Goal: Transaction & Acquisition: Purchase product/service

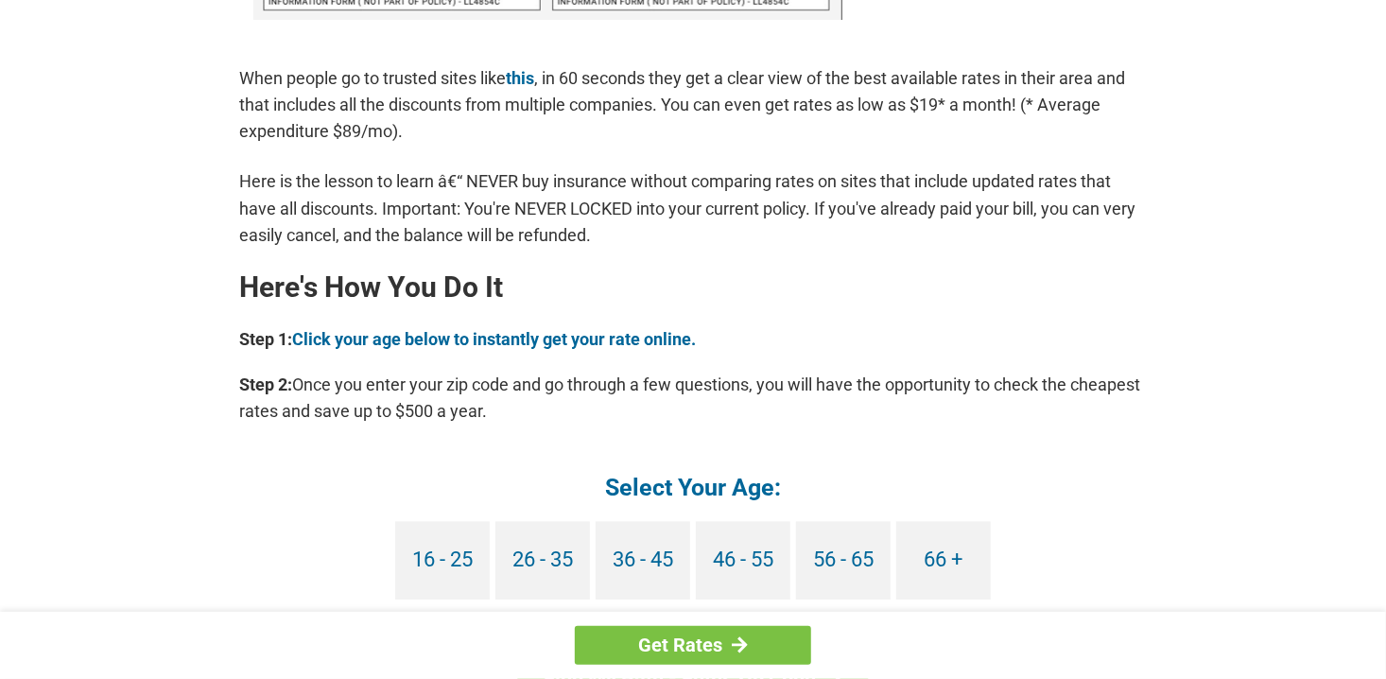
scroll to position [1608, 0]
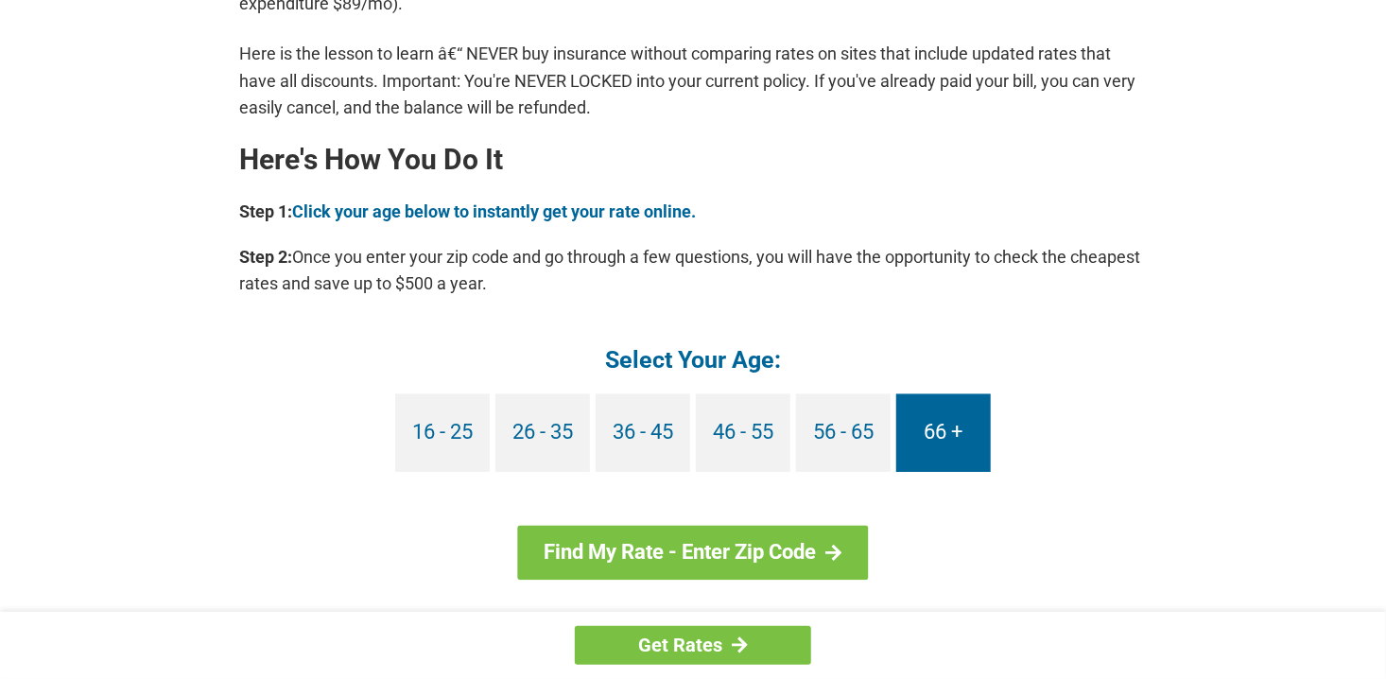
click at [924, 431] on link "66 +" at bounding box center [943, 433] width 95 height 78
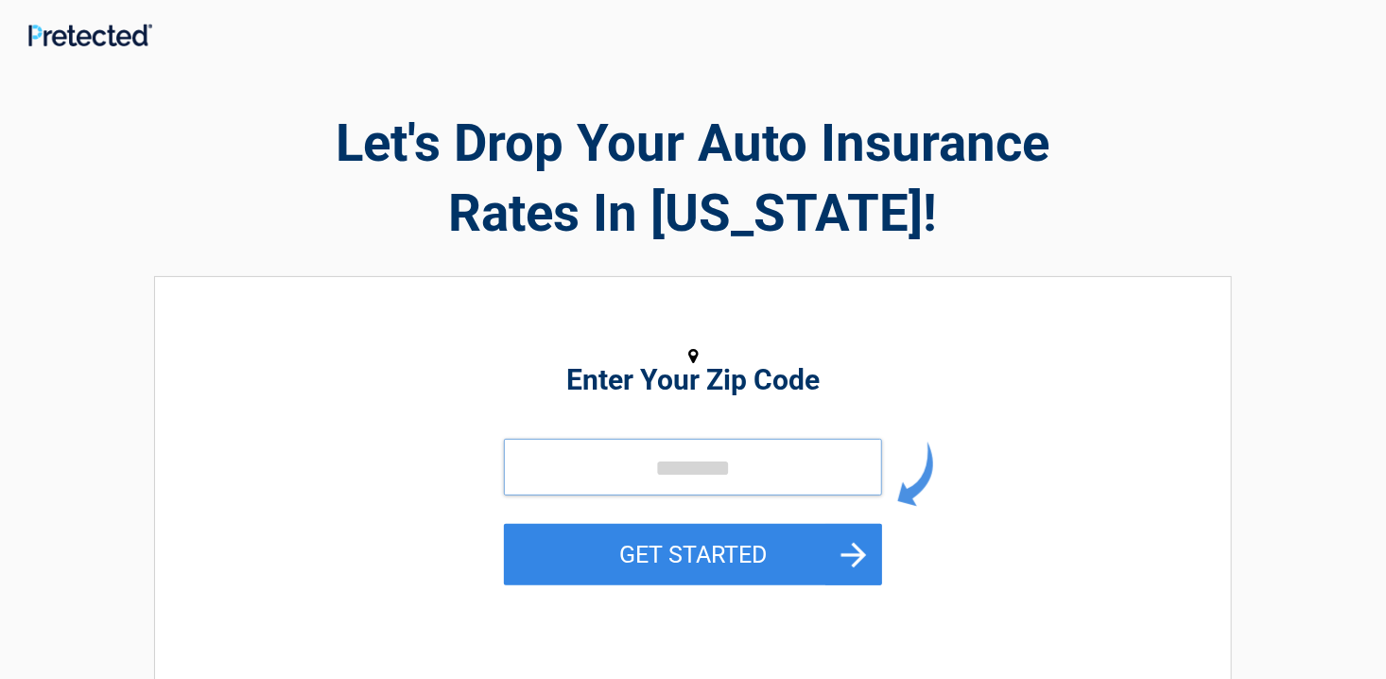
click at [623, 470] on input "tel" at bounding box center [693, 467] width 378 height 57
type input "*****"
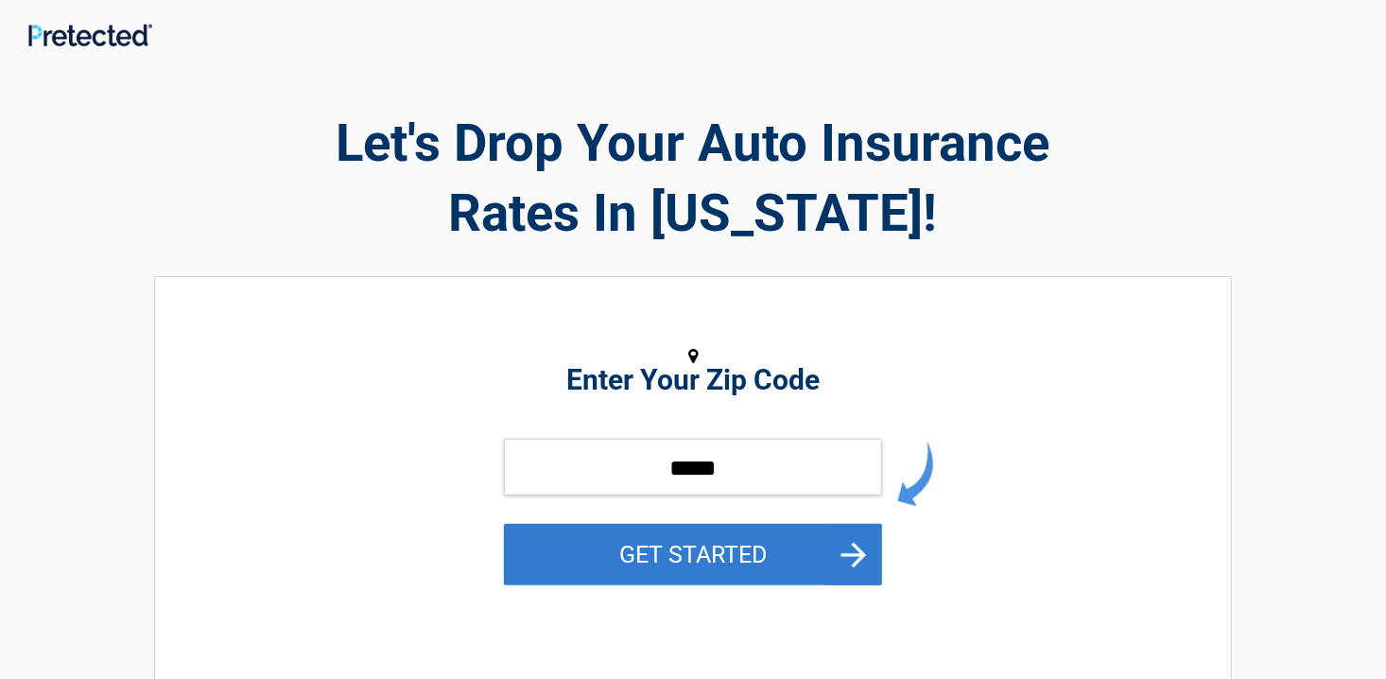
click at [674, 543] on button "GET STARTED" at bounding box center [693, 554] width 378 height 61
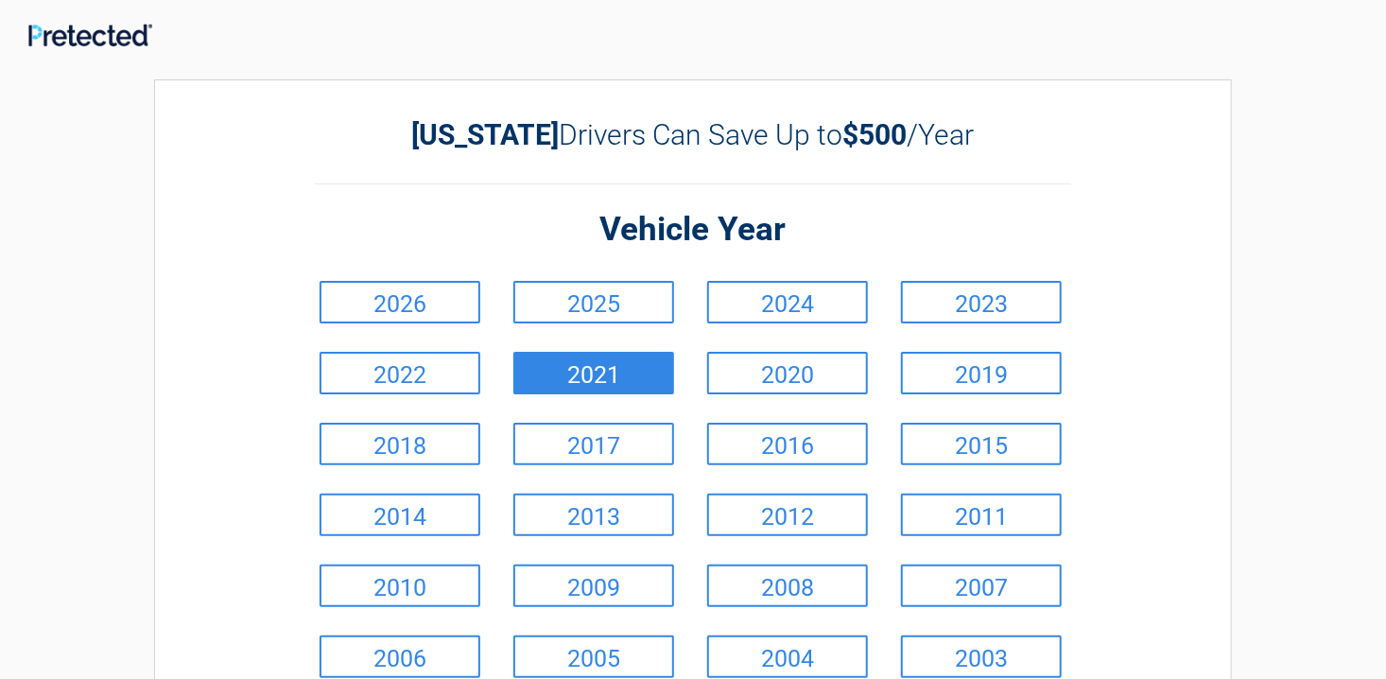
click at [629, 384] on link "2021" at bounding box center [594, 373] width 161 height 43
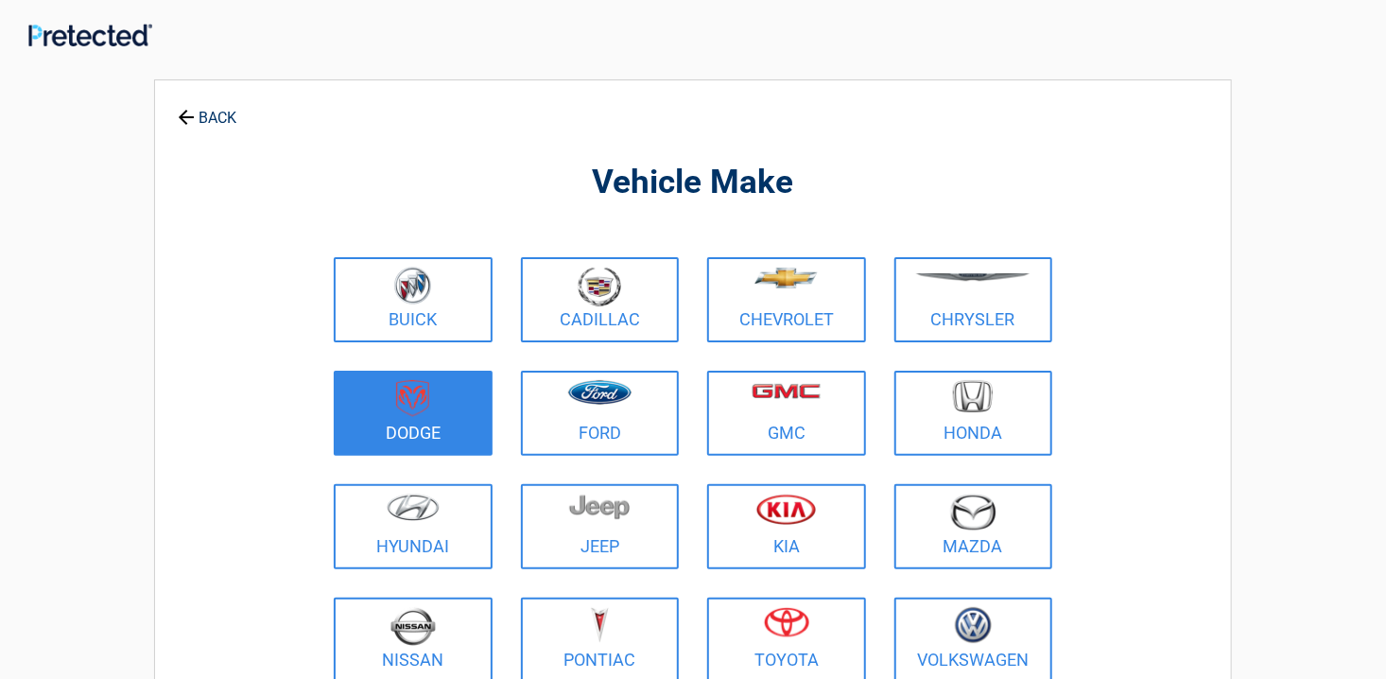
click at [452, 403] on figure at bounding box center [413, 401] width 136 height 43
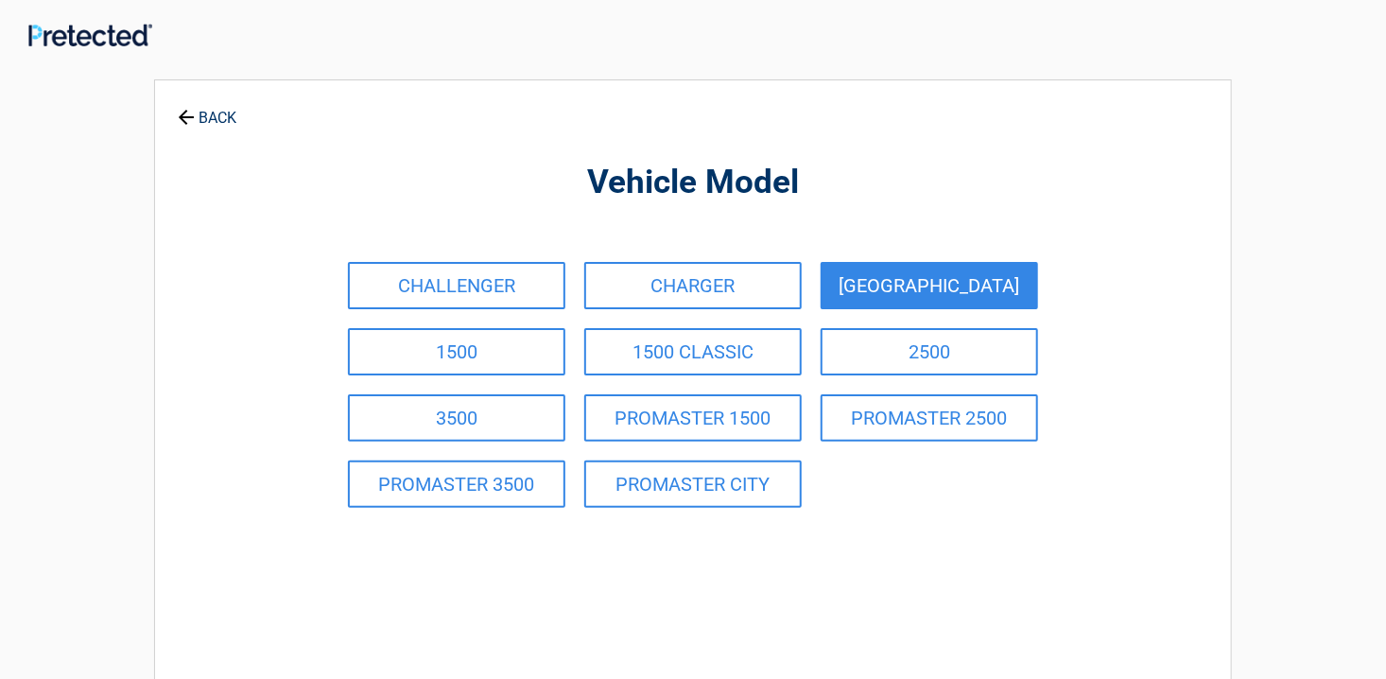
click at [943, 293] on link "[GEOGRAPHIC_DATA]" at bounding box center [930, 285] width 218 height 47
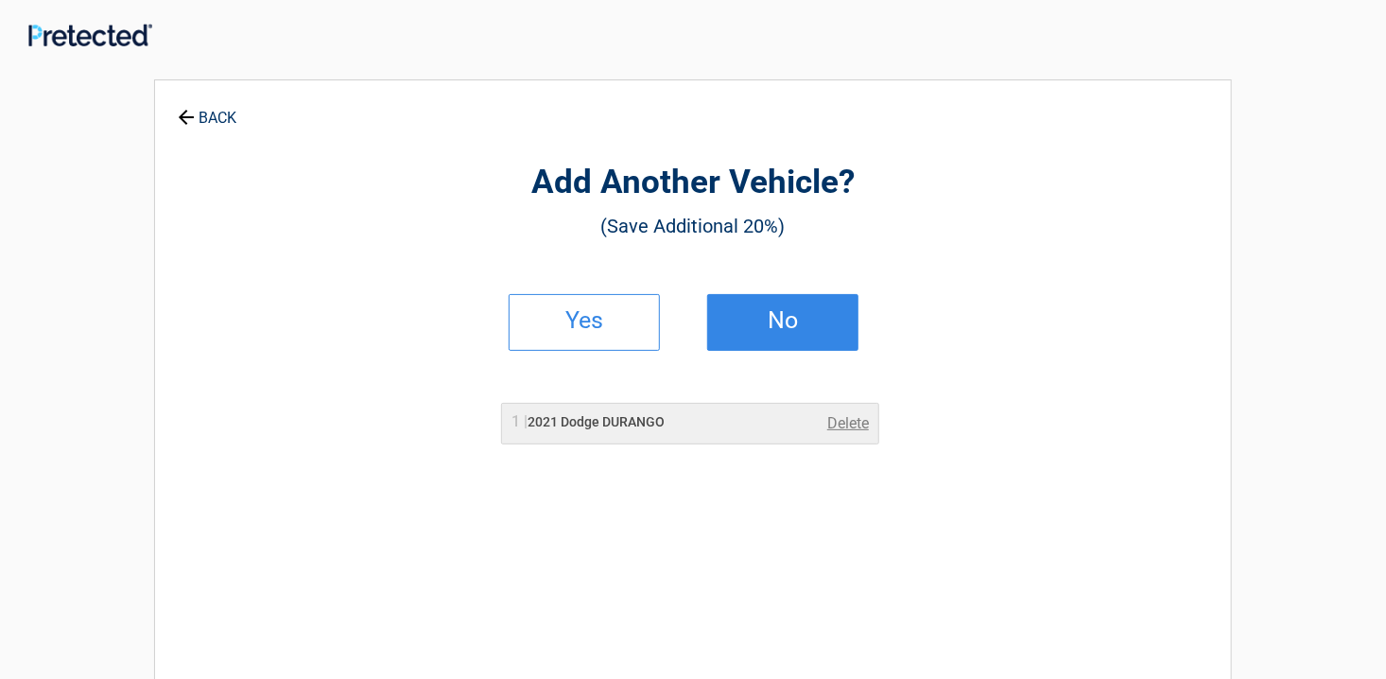
click at [807, 314] on h2 "No" at bounding box center [783, 320] width 112 height 13
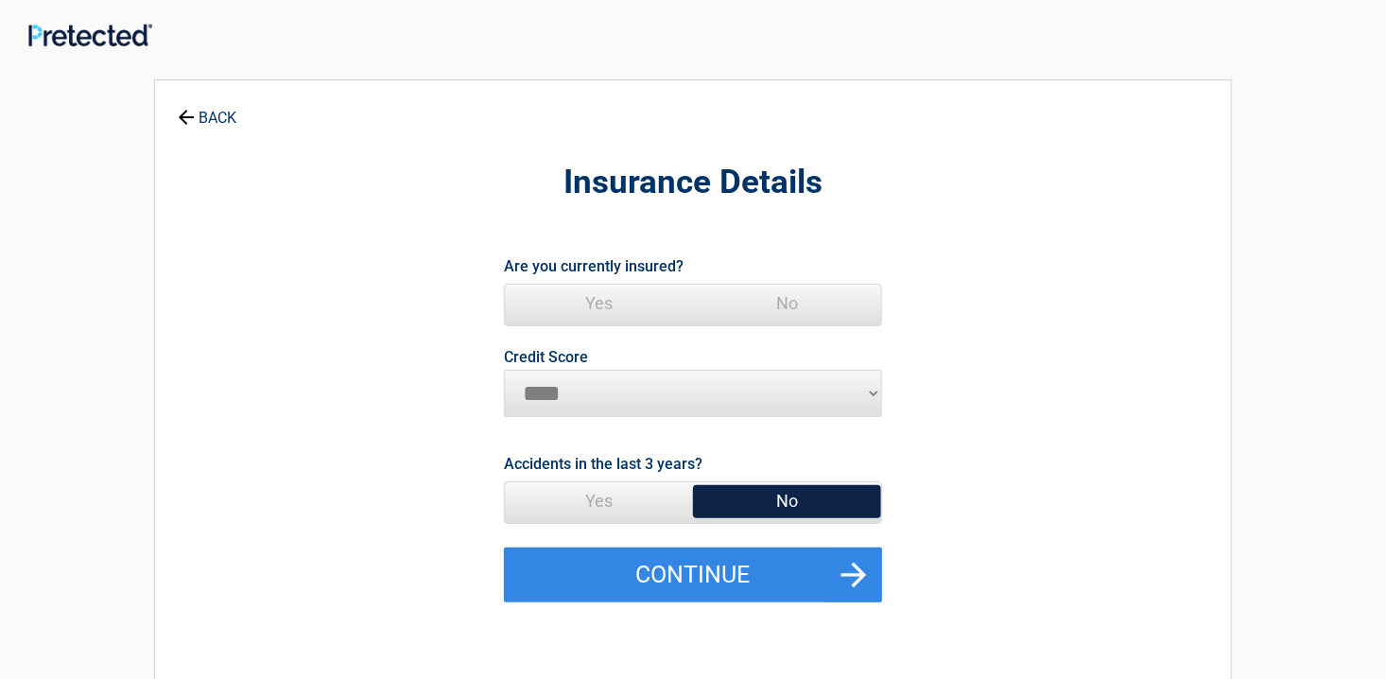
click at [594, 294] on span "Yes" at bounding box center [599, 304] width 188 height 38
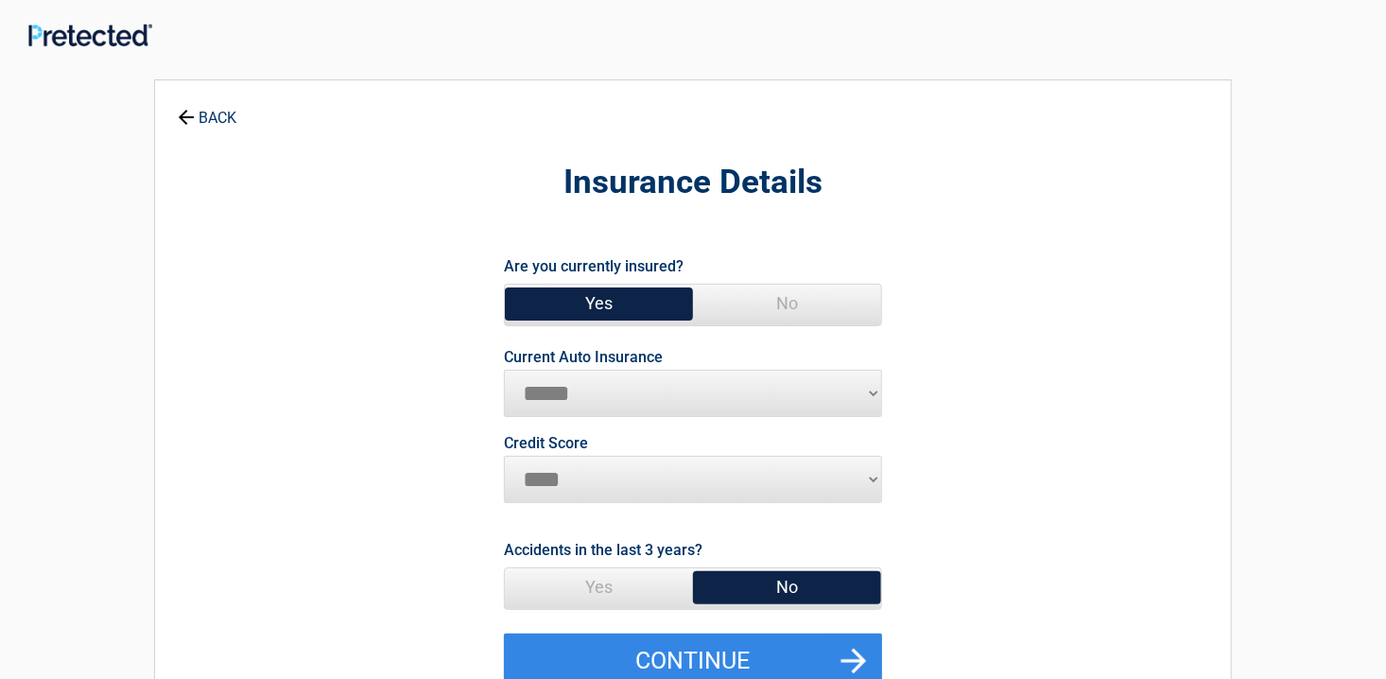
click at [594, 294] on span "Yes" at bounding box center [599, 304] width 188 height 38
click at [871, 476] on select "********* **** ******* ****" at bounding box center [693, 479] width 378 height 47
select select "*********"
click at [504, 456] on select "********* **** ******* ****" at bounding box center [693, 479] width 378 height 47
click at [816, 583] on span "No" at bounding box center [787, 587] width 188 height 38
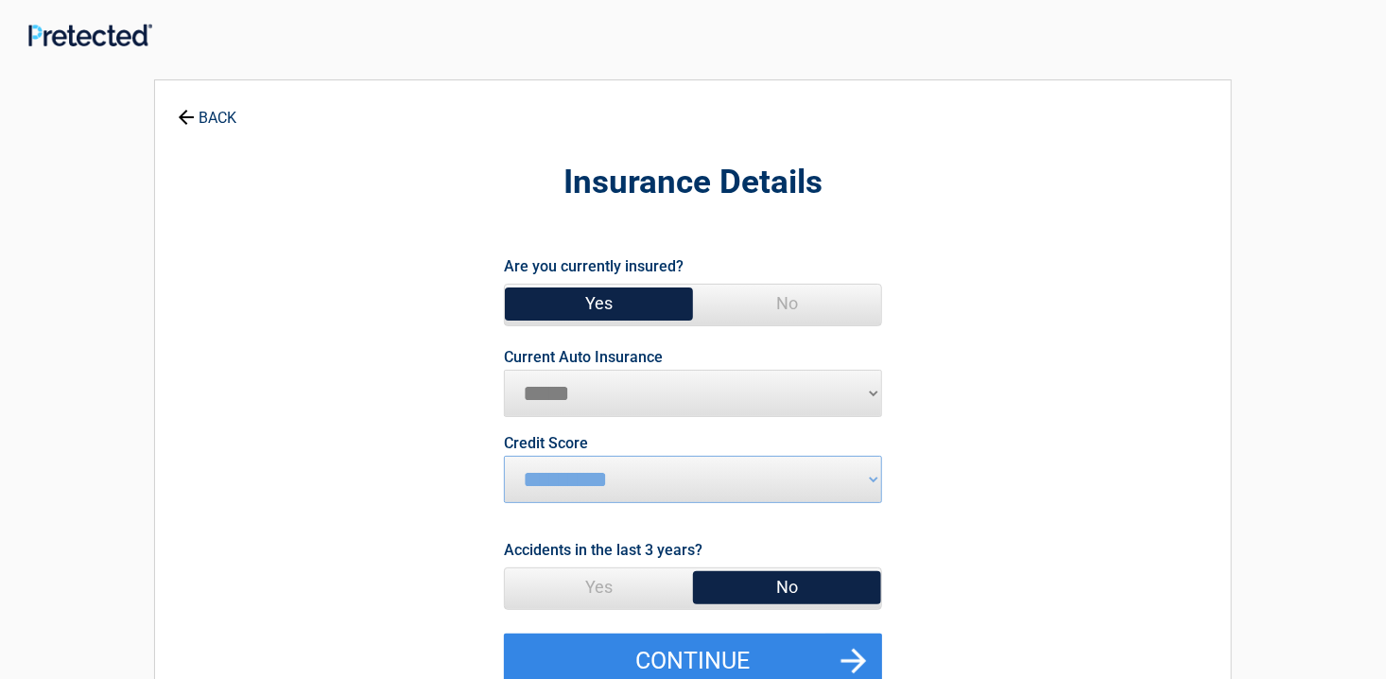
click at [785, 585] on span "No" at bounding box center [787, 587] width 188 height 38
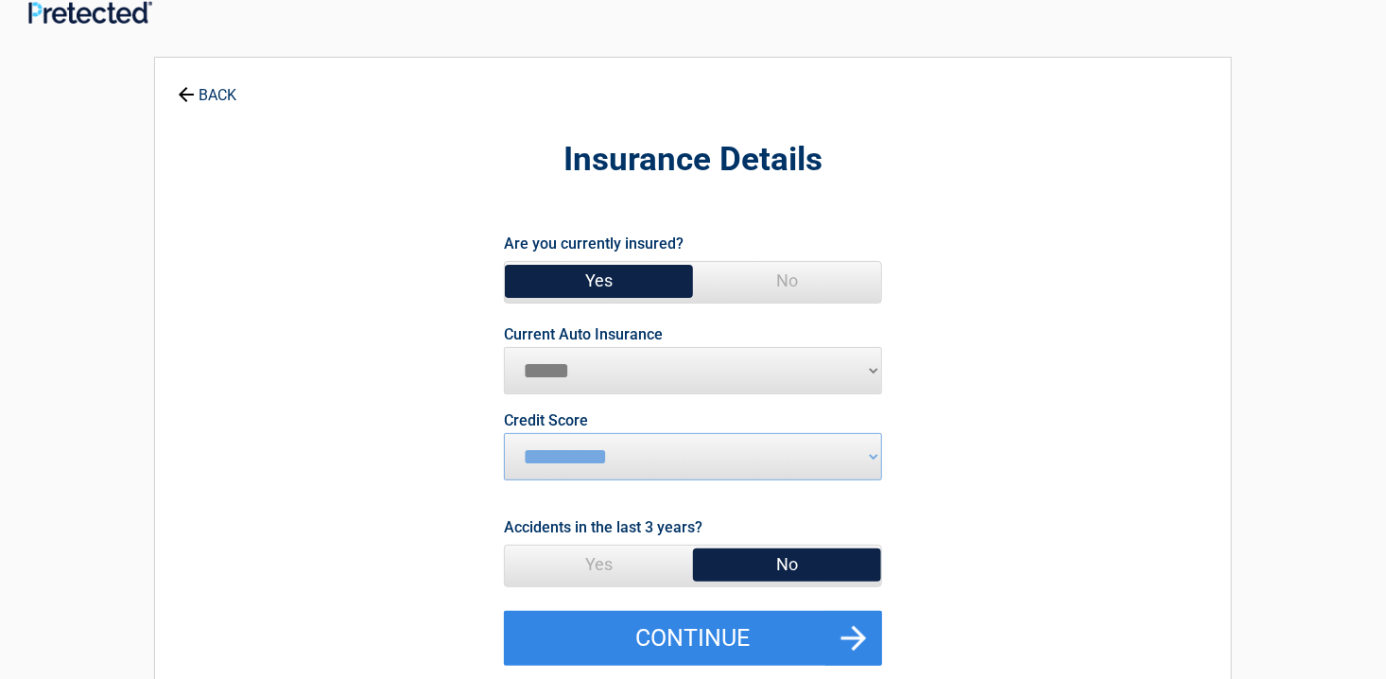
scroll to position [189, 0]
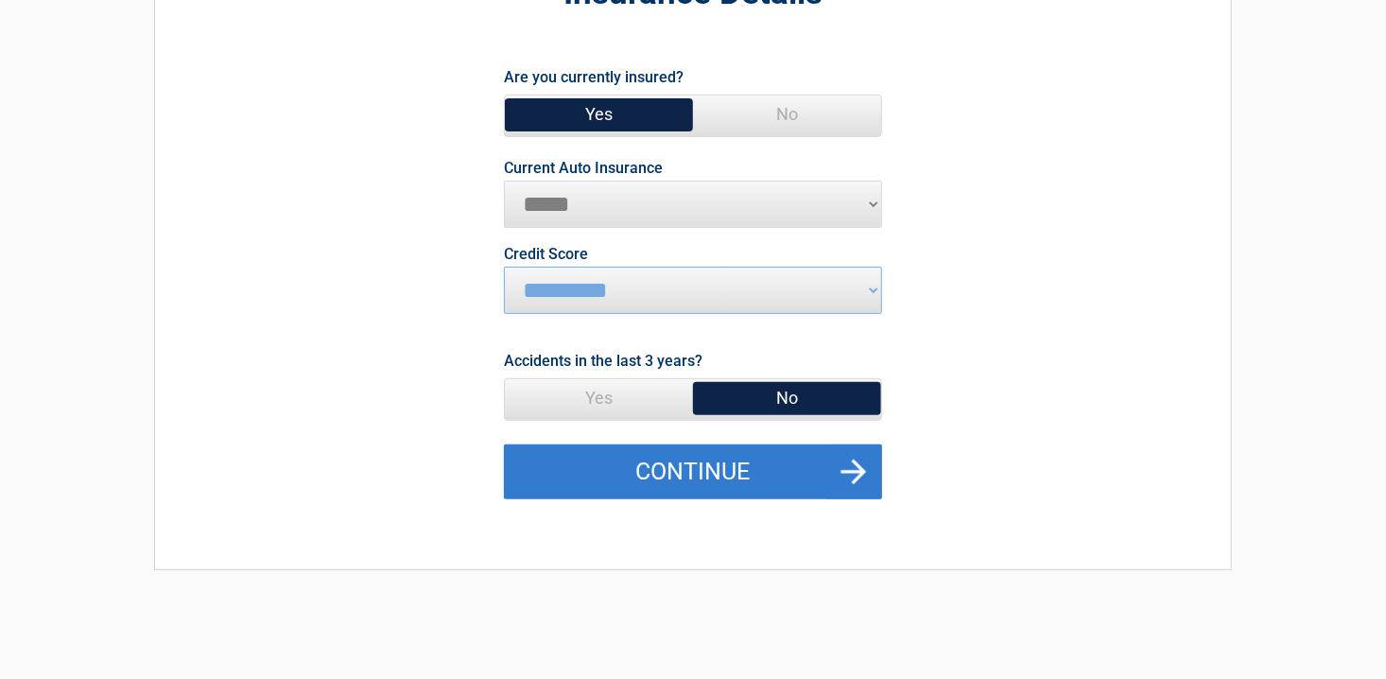
click at [740, 477] on button "Continue" at bounding box center [693, 471] width 378 height 55
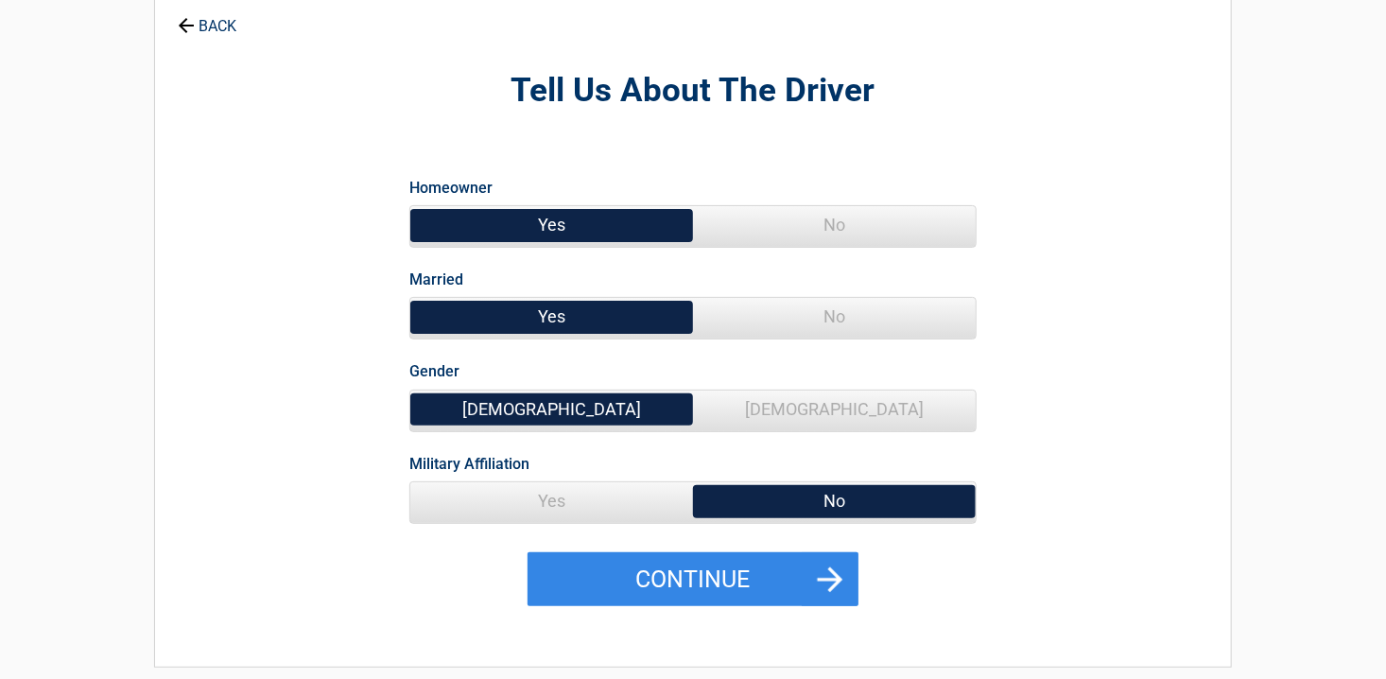
scroll to position [0, 0]
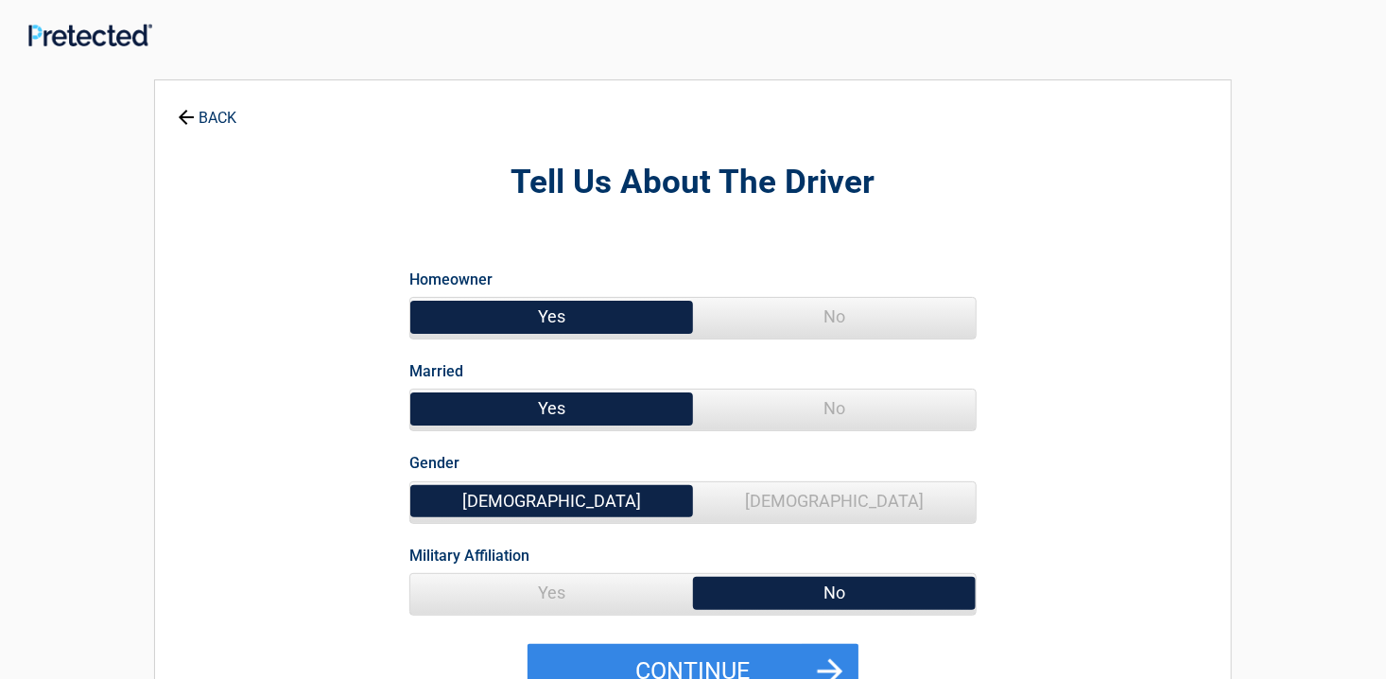
click at [820, 500] on span "[DEMOGRAPHIC_DATA]" at bounding box center [834, 501] width 283 height 38
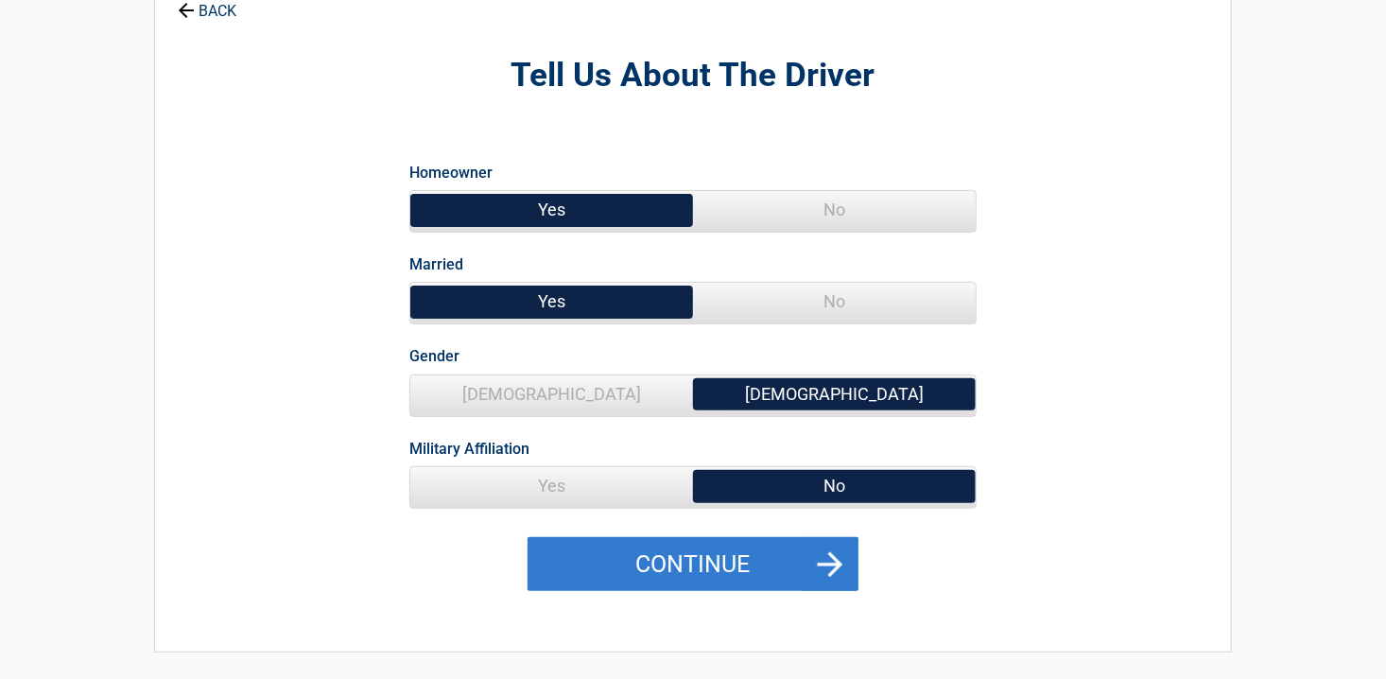
scroll to position [189, 0]
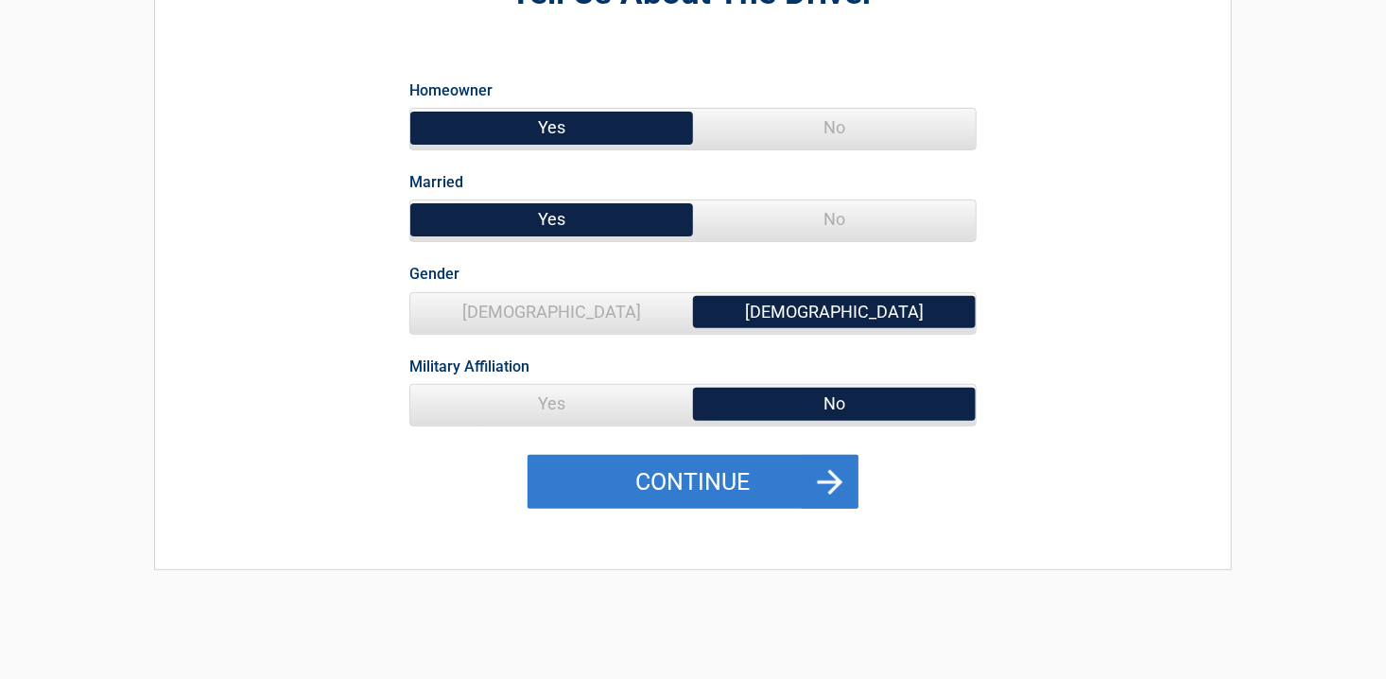
click at [773, 473] on button "Continue" at bounding box center [693, 482] width 331 height 55
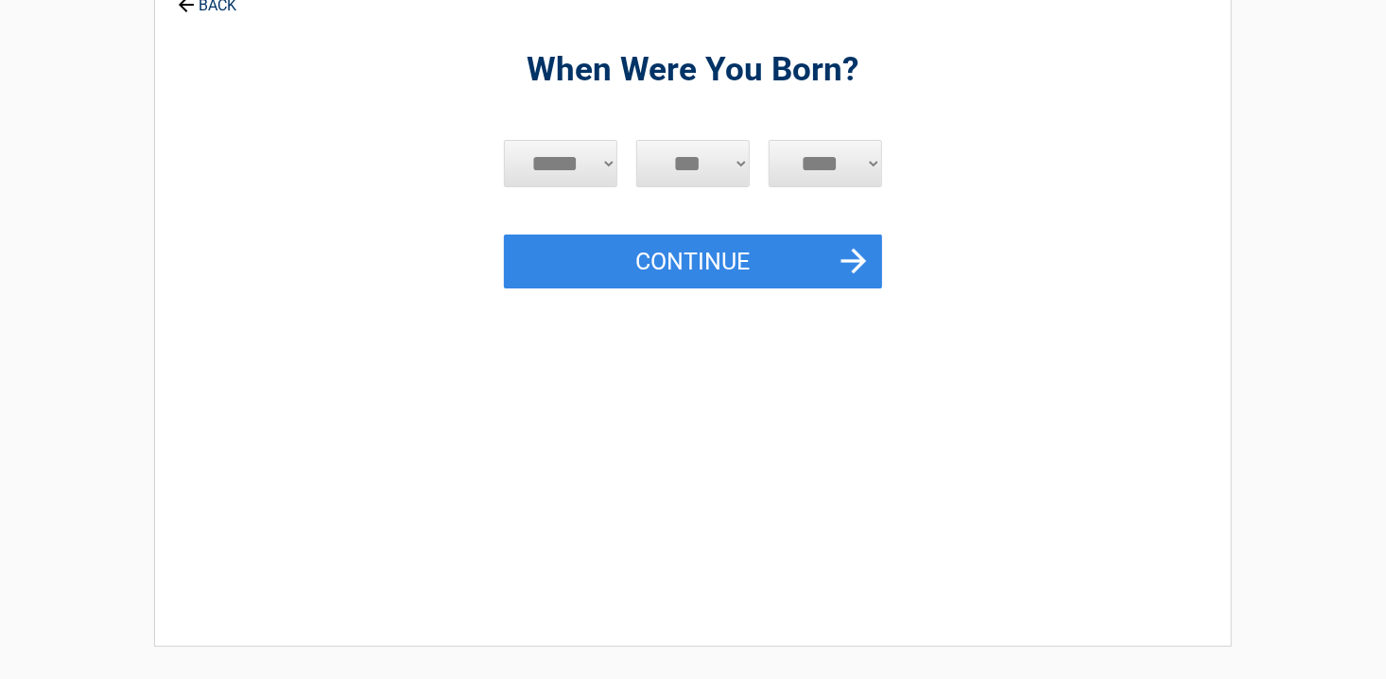
scroll to position [0, 0]
